Goal: Task Accomplishment & Management: Use online tool/utility

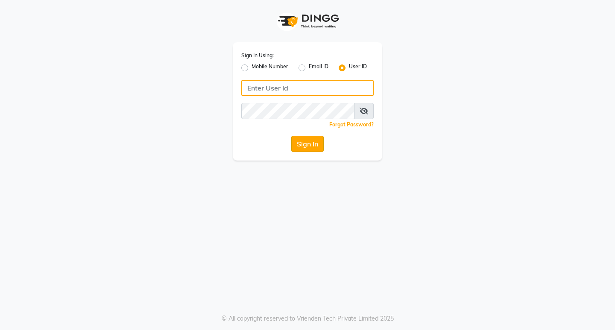
type input "aurasalon"
click at [302, 140] on button "Sign In" at bounding box center [307, 144] width 32 height 16
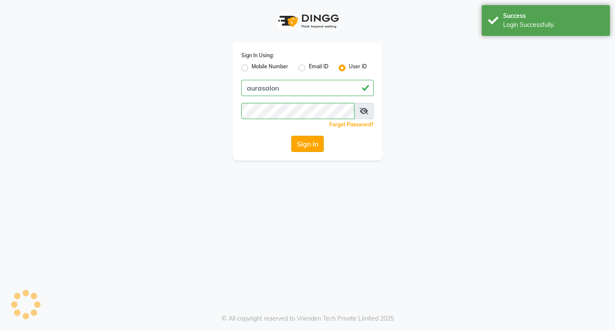
click at [308, 143] on button "Sign In" at bounding box center [307, 144] width 32 height 16
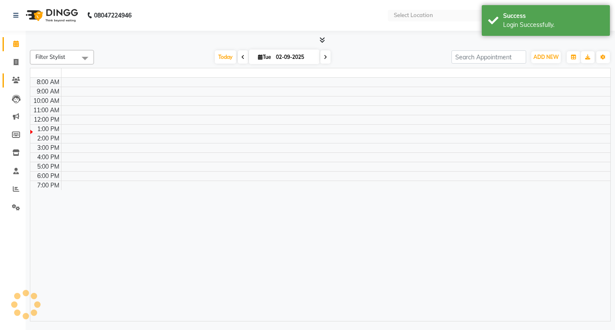
select select "en"
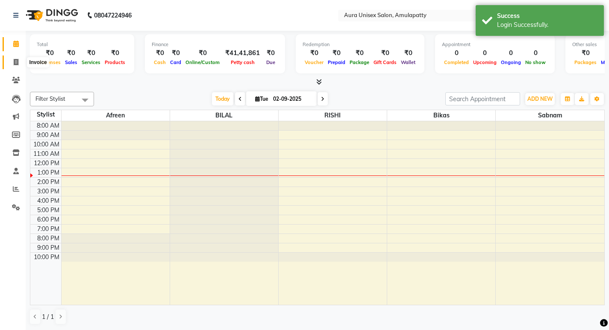
click at [15, 67] on span at bounding box center [16, 63] width 15 height 10
select select "service"
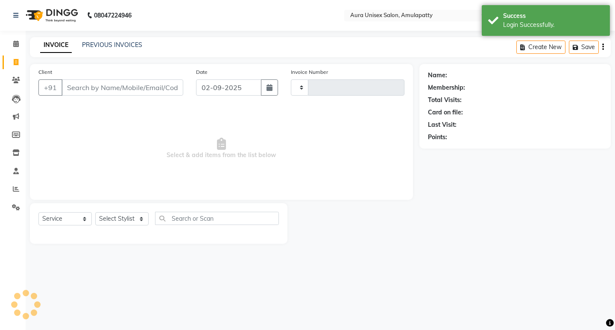
type input "1063"
select select "837"
click at [123, 81] on input "Client" at bounding box center [122, 87] width 122 height 16
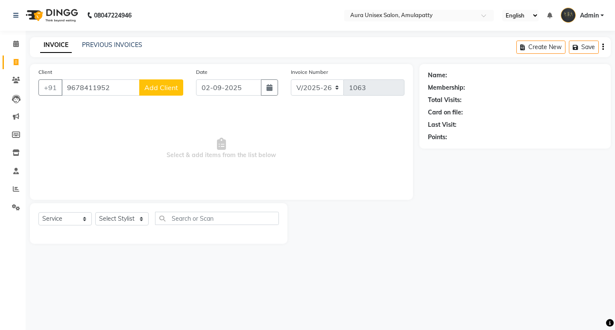
type input "9678411952"
click at [161, 88] on span "Add Client" at bounding box center [161, 87] width 34 height 9
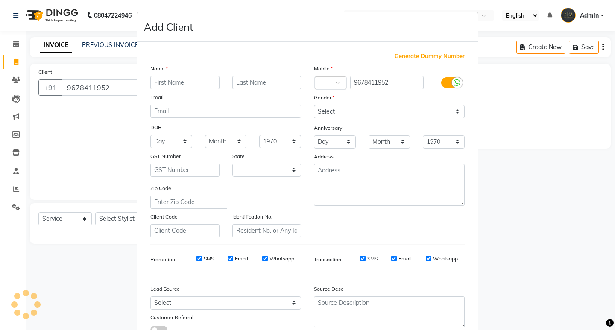
select select "4"
drag, startPoint x: 161, startPoint y: 88, endPoint x: 159, endPoint y: 83, distance: 5.2
click at [159, 82] on input "text" at bounding box center [184, 82] width 69 height 13
type input "b"
type input "bhaskar jyoti"
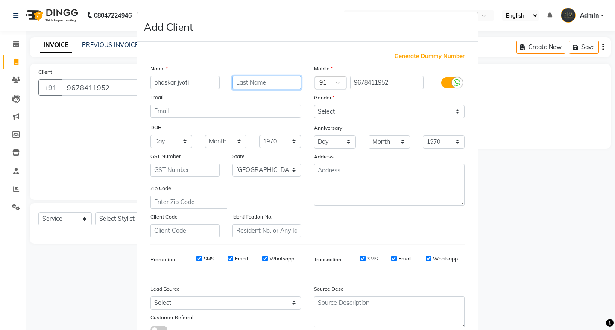
click at [243, 82] on input "text" at bounding box center [266, 82] width 69 height 13
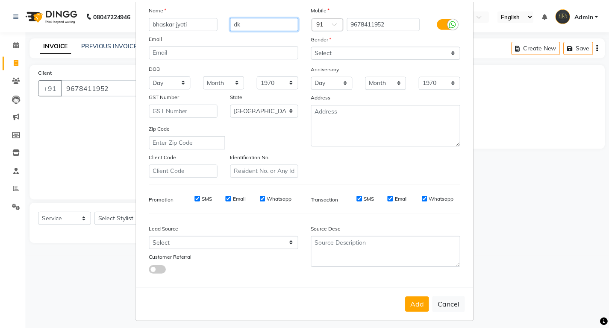
scroll to position [64, 0]
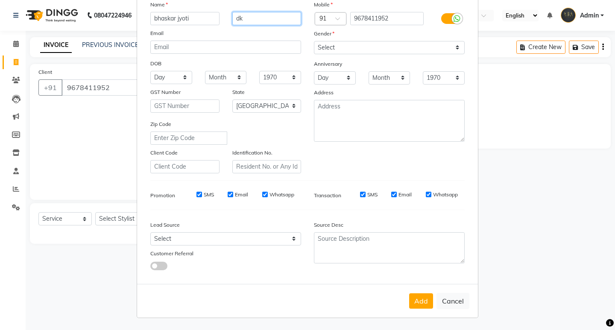
type input "dk"
click at [372, 38] on div "Gender" at bounding box center [389, 35] width 164 height 12
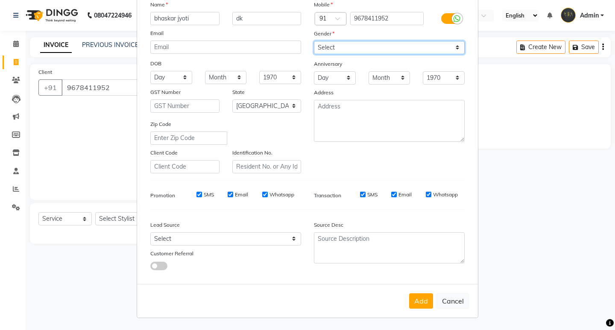
click at [373, 52] on select "Select [DEMOGRAPHIC_DATA] [DEMOGRAPHIC_DATA] Other Prefer Not To Say" at bounding box center [389, 47] width 151 height 13
select select "[DEMOGRAPHIC_DATA]"
click at [314, 41] on select "Select [DEMOGRAPHIC_DATA] [DEMOGRAPHIC_DATA] Other Prefer Not To Say" at bounding box center [389, 47] width 151 height 13
click at [419, 303] on button "Add" at bounding box center [421, 300] width 24 height 15
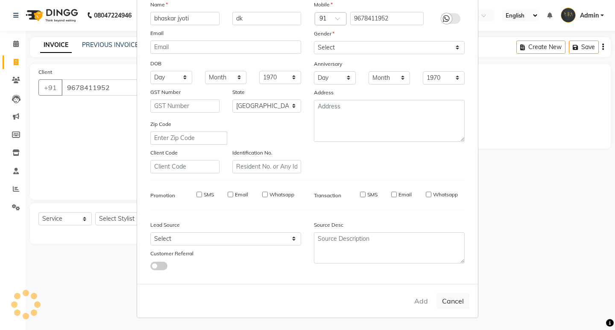
select select
select select "null"
select select
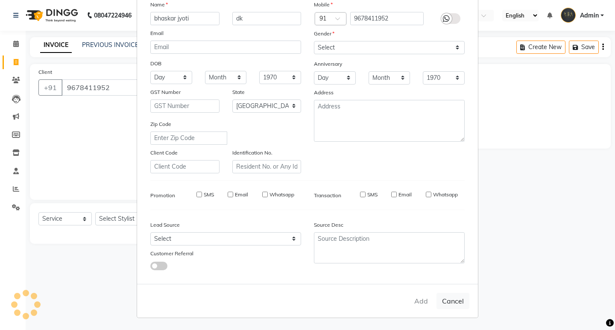
select select
checkbox input "false"
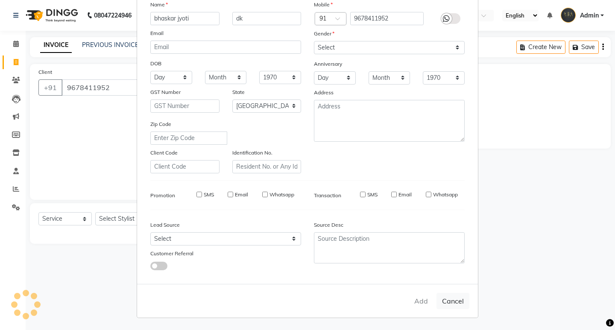
checkbox input "false"
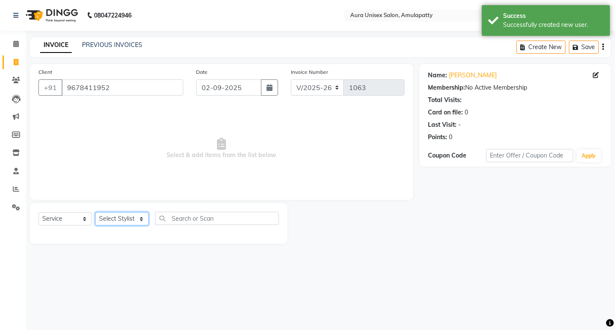
click at [126, 215] on select "Select Stylist [PERSON_NAME] BILAL RISHI Sabnam" at bounding box center [121, 218] width 53 height 13
select select "71787"
click at [95, 212] on select "Select Stylist [PERSON_NAME] BILAL RISHI Sabnam" at bounding box center [121, 218] width 53 height 13
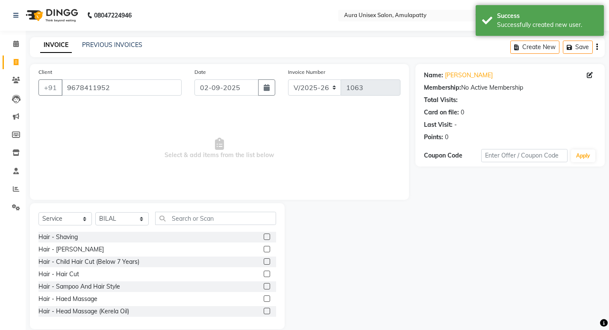
click at [264, 273] on label at bounding box center [267, 274] width 6 height 6
click at [264, 273] on input "checkbox" at bounding box center [267, 275] width 6 height 6
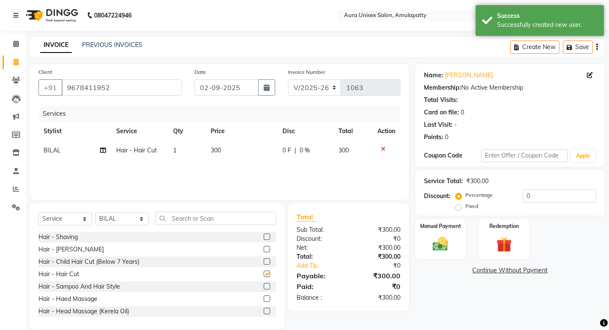
checkbox input "false"
click at [445, 241] on img at bounding box center [440, 244] width 26 height 18
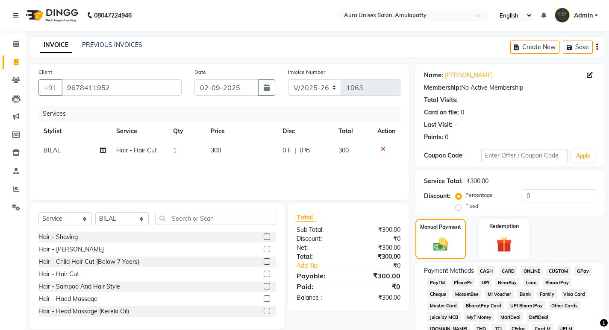
click at [488, 270] on span "CASH" at bounding box center [486, 271] width 18 height 10
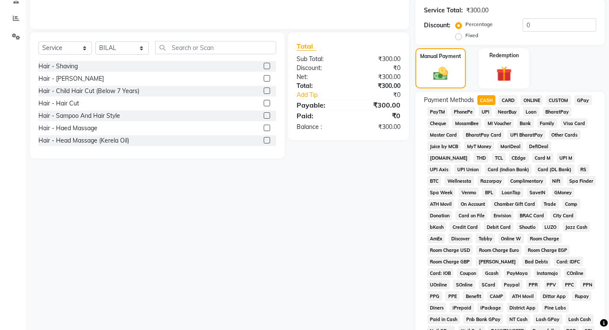
scroll to position [301, 0]
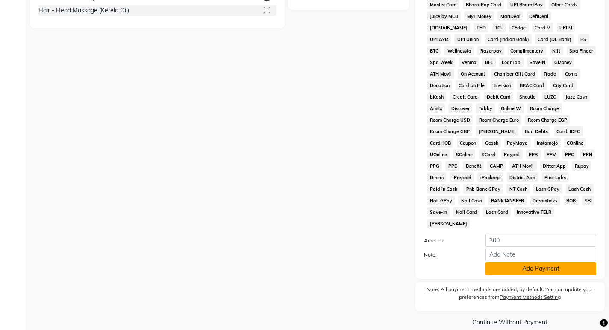
click at [548, 262] on button "Add Payment" at bounding box center [540, 268] width 111 height 13
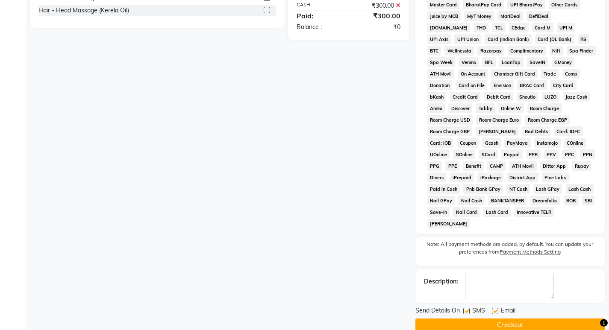
scroll to position [304, 0]
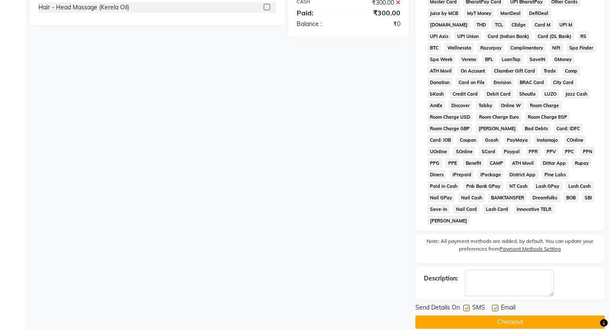
click at [525, 316] on button "Checkout" at bounding box center [509, 322] width 189 height 13
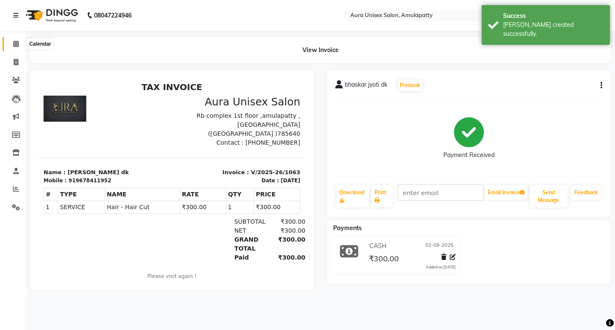
click at [13, 42] on icon at bounding box center [16, 44] width 6 height 6
